Goal: Information Seeking & Learning: Check status

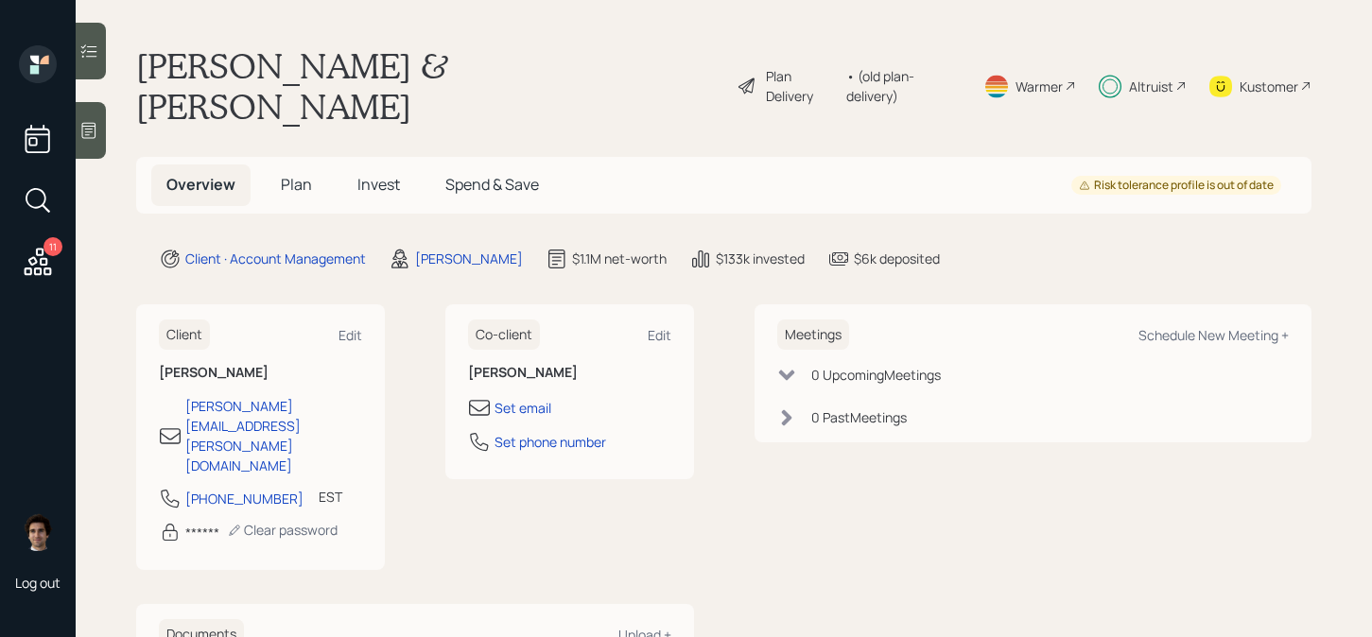
click at [354, 165] on h5 "Invest" at bounding box center [378, 185] width 73 height 41
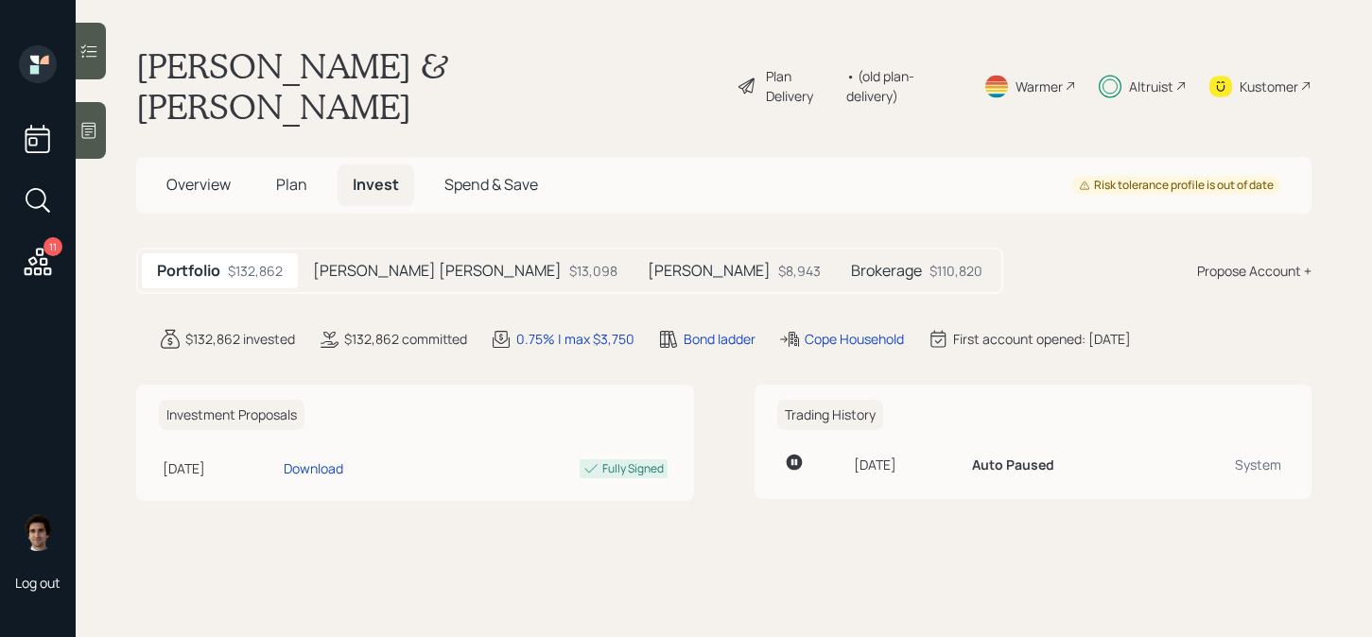
click at [851, 262] on h5 "Brokerage" at bounding box center [886, 271] width 71 height 18
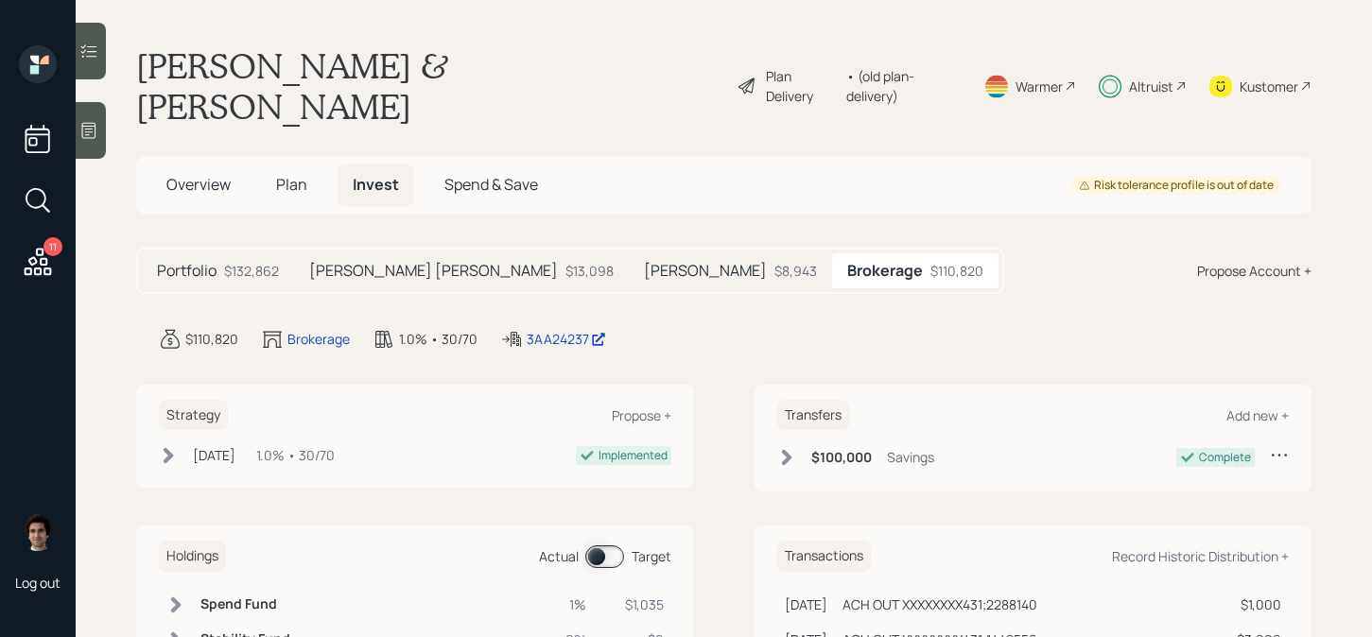
click at [575, 310] on main "Bonnie & Thomas Cope Plan Delivery • (old plan-delivery) Warmer Altruist Kustom…" at bounding box center [724, 318] width 1297 height 637
click at [576, 329] on div "3AA24237" at bounding box center [566, 339] width 79 height 20
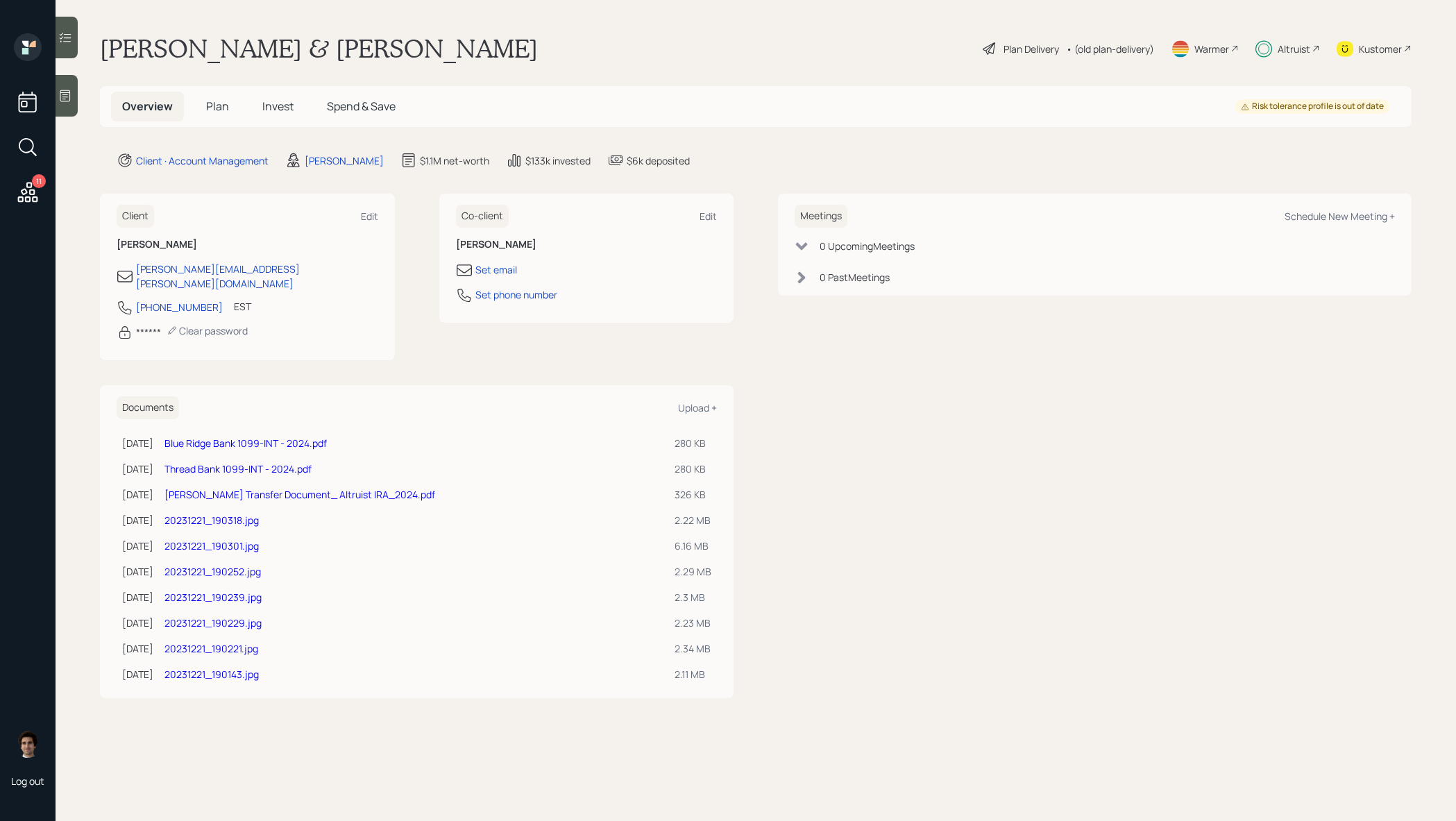
click at [279, 103] on span "Invest" at bounding box center [277, 106] width 32 height 15
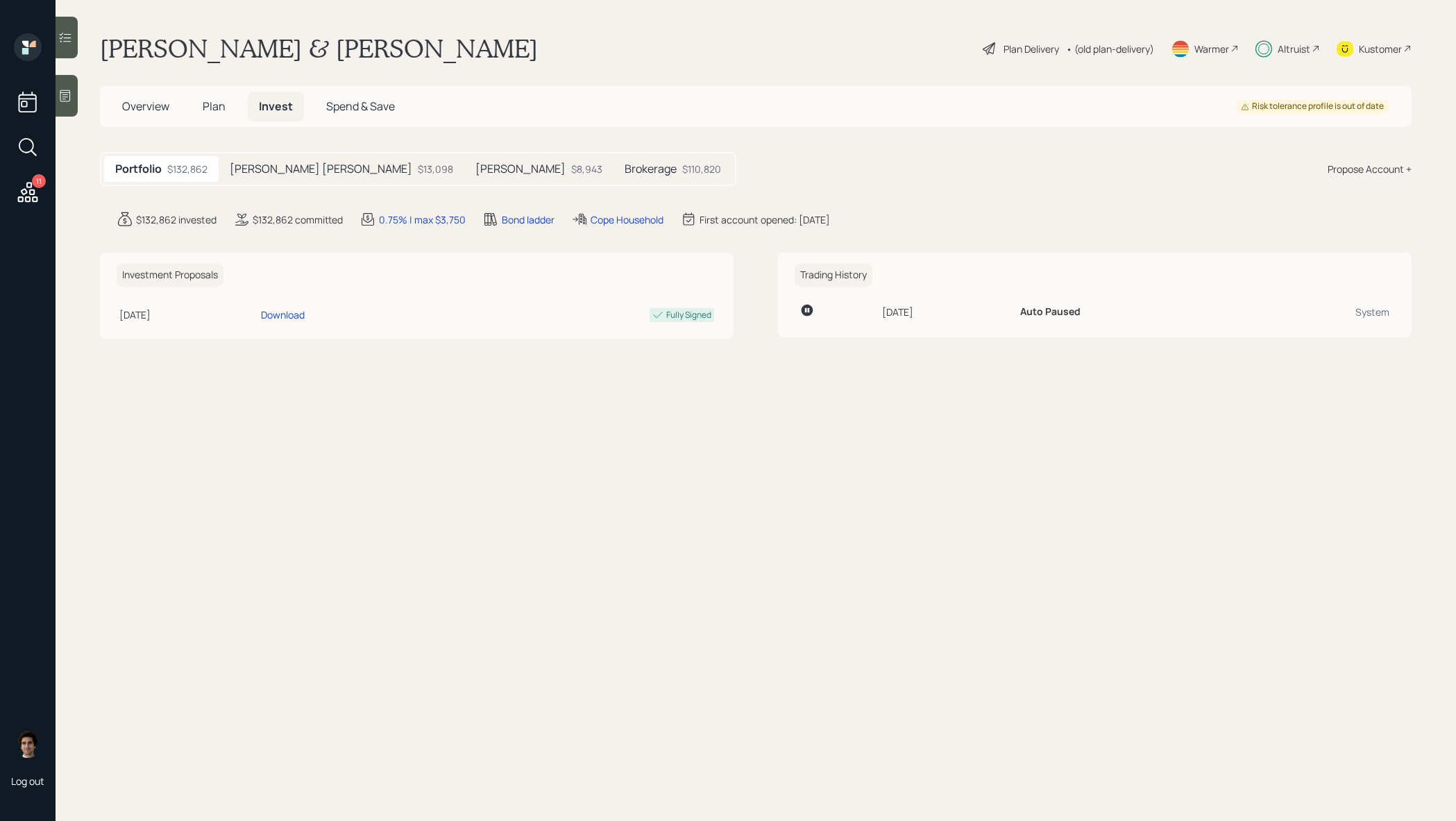
click at [614, 170] on div "Brokerage $110,820" at bounding box center [673, 169] width 119 height 26
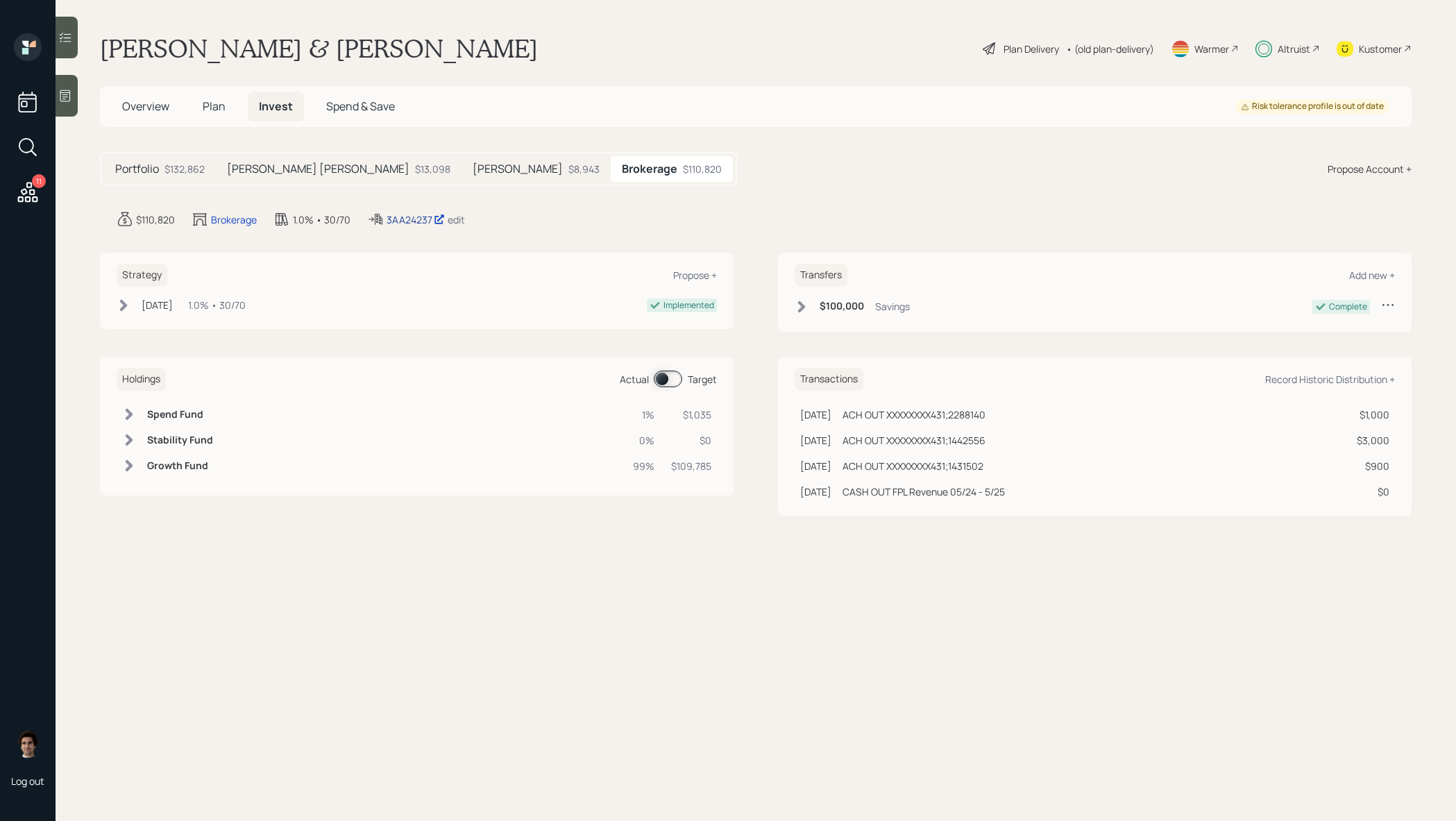
click at [416, 214] on div "3AA24237" at bounding box center [415, 219] width 58 height 15
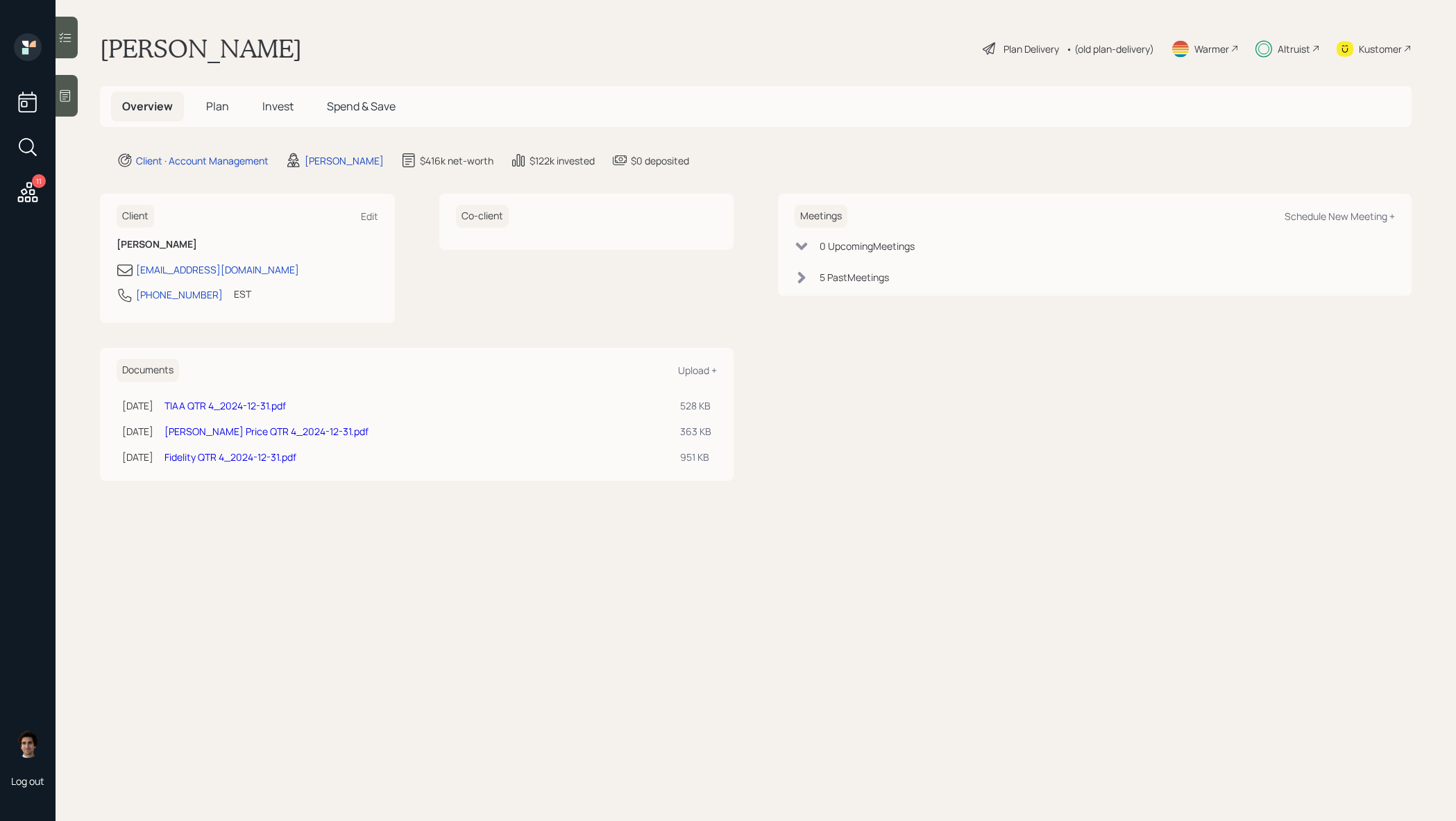
click at [228, 100] on h5 "Plan" at bounding box center [217, 106] width 45 height 30
